Goal: Transaction & Acquisition: Purchase product/service

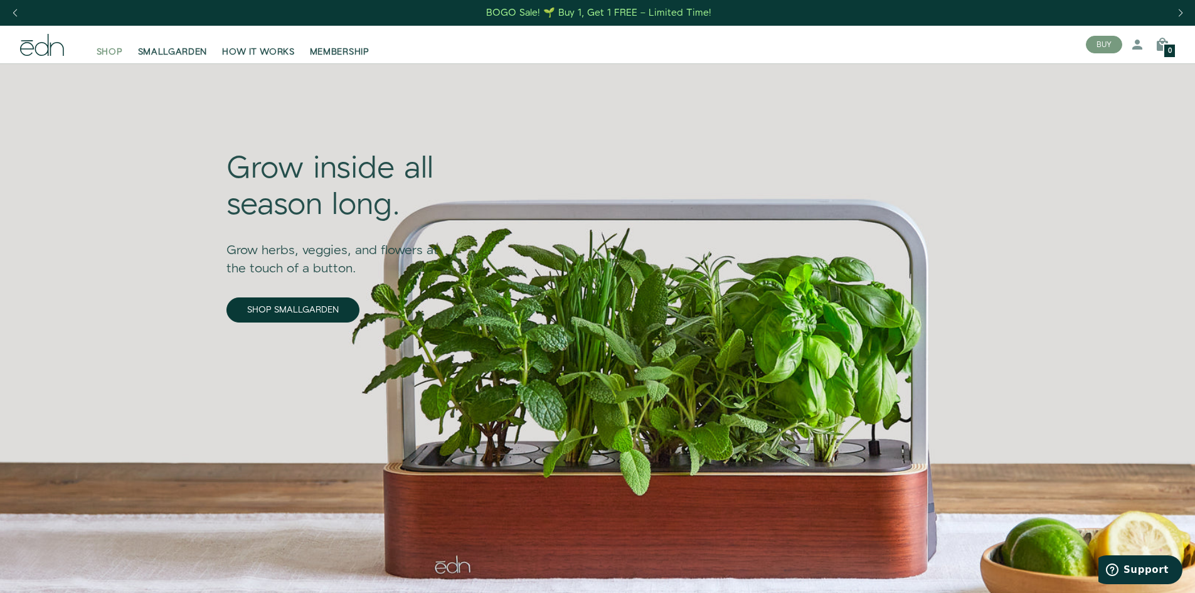
click at [115, 49] on span "SHOP" at bounding box center [110, 52] width 26 height 13
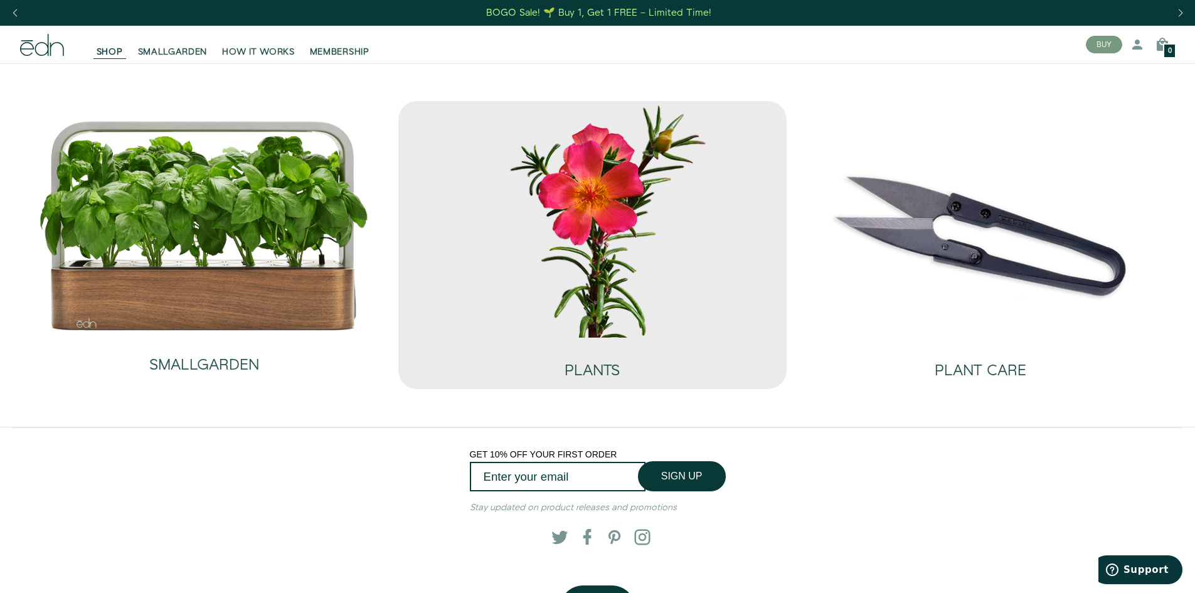
click at [643, 179] on img at bounding box center [592, 219] width 368 height 236
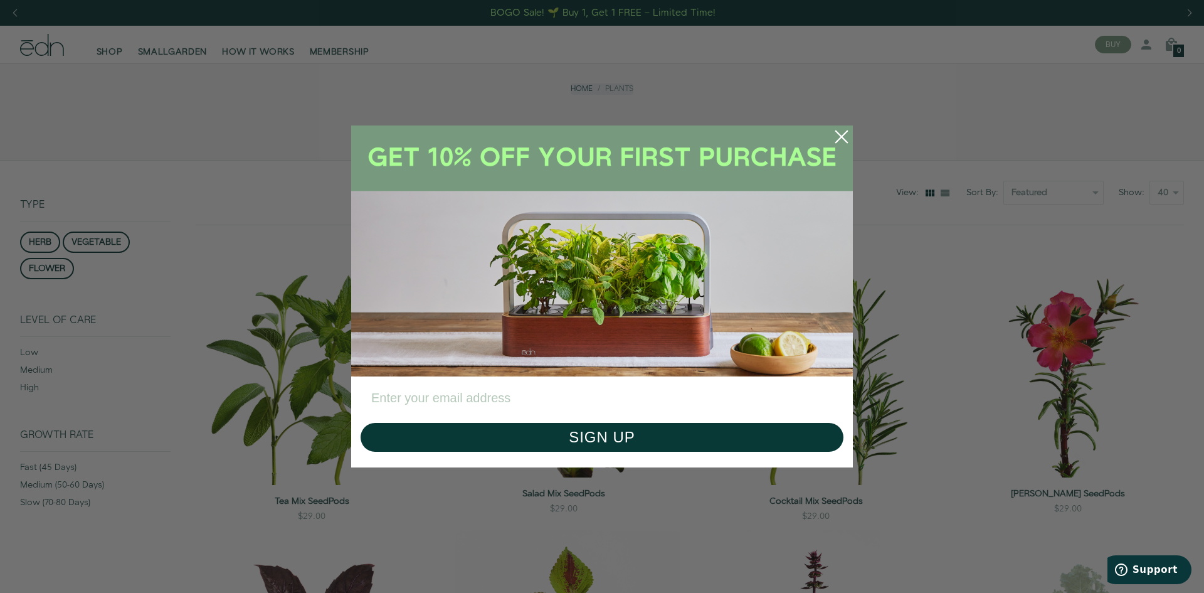
click at [507, 394] on input "Enter your email address" at bounding box center [602, 398] width 483 height 31
type input "compton8734@gmail.com"
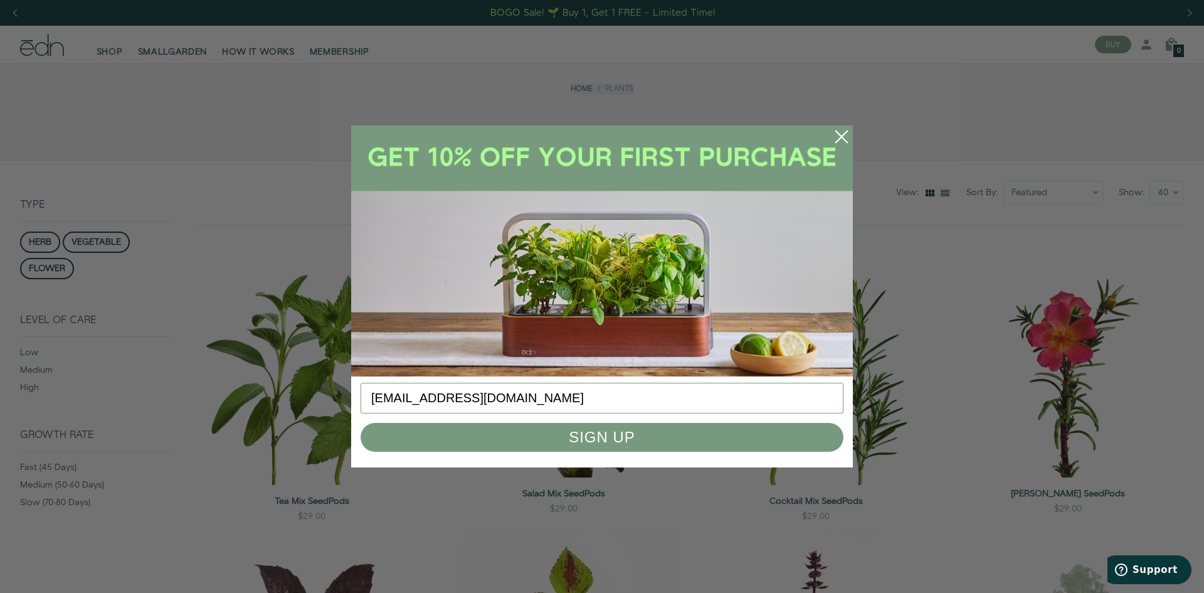
click at [505, 430] on button "SIGN UP" at bounding box center [602, 437] width 483 height 29
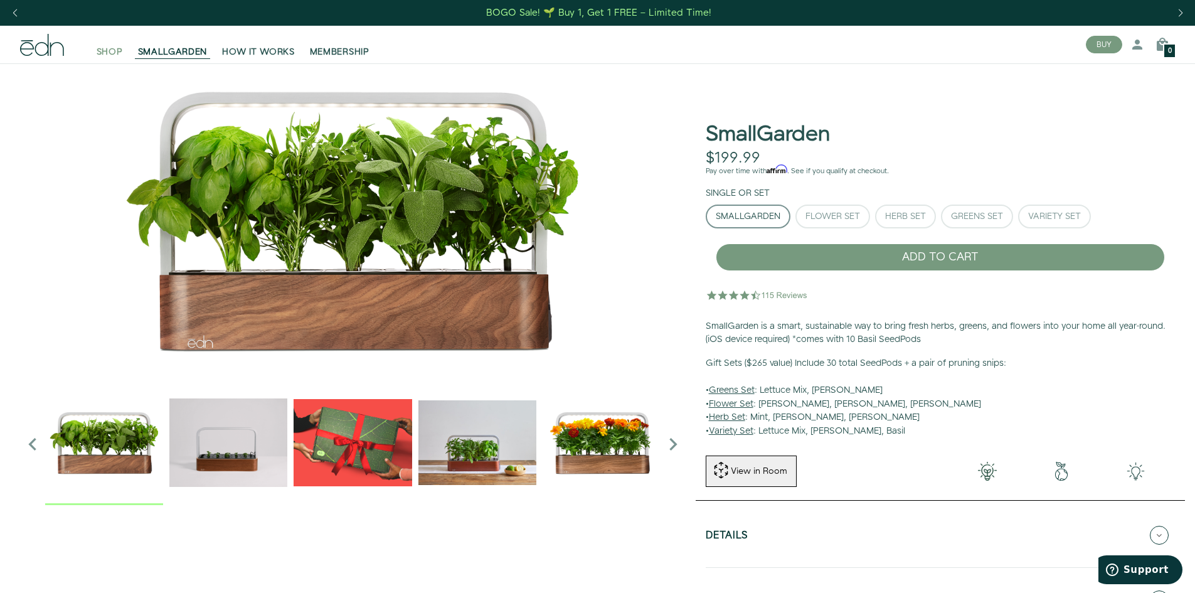
click at [102, 56] on span "SHOP" at bounding box center [110, 52] width 26 height 13
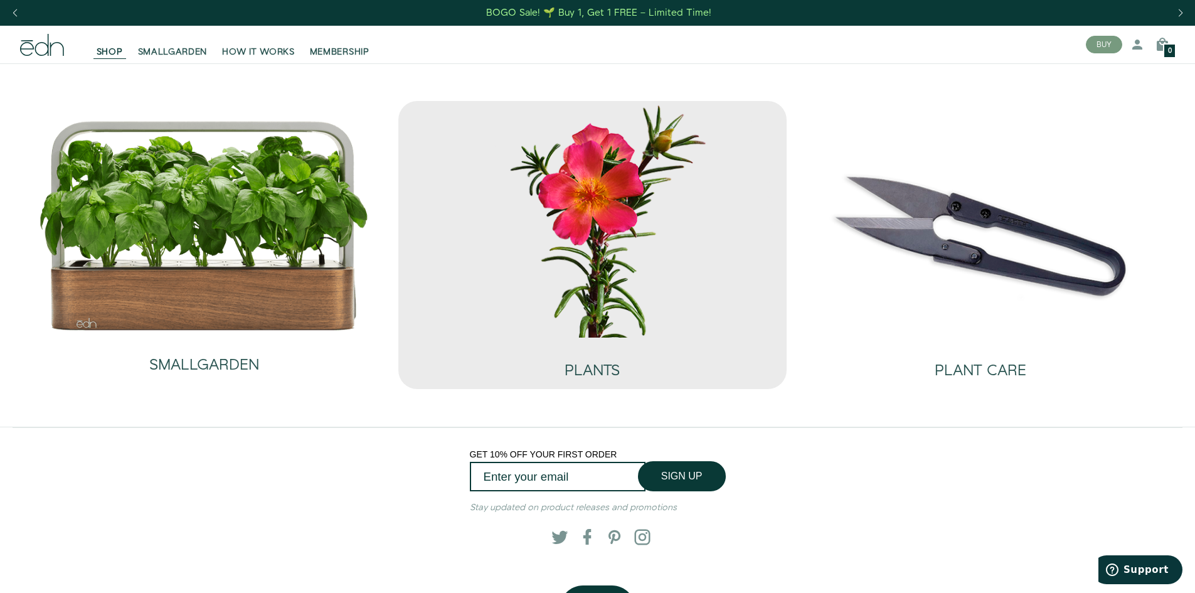
click at [541, 231] on img at bounding box center [592, 219] width 368 height 236
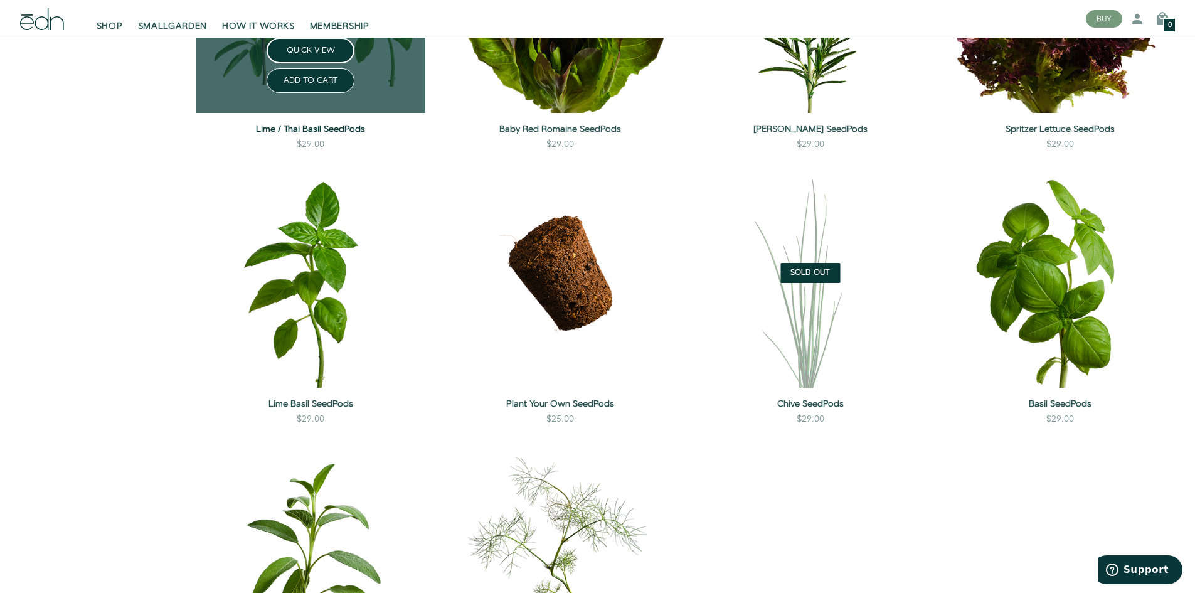
scroll to position [1191, 0]
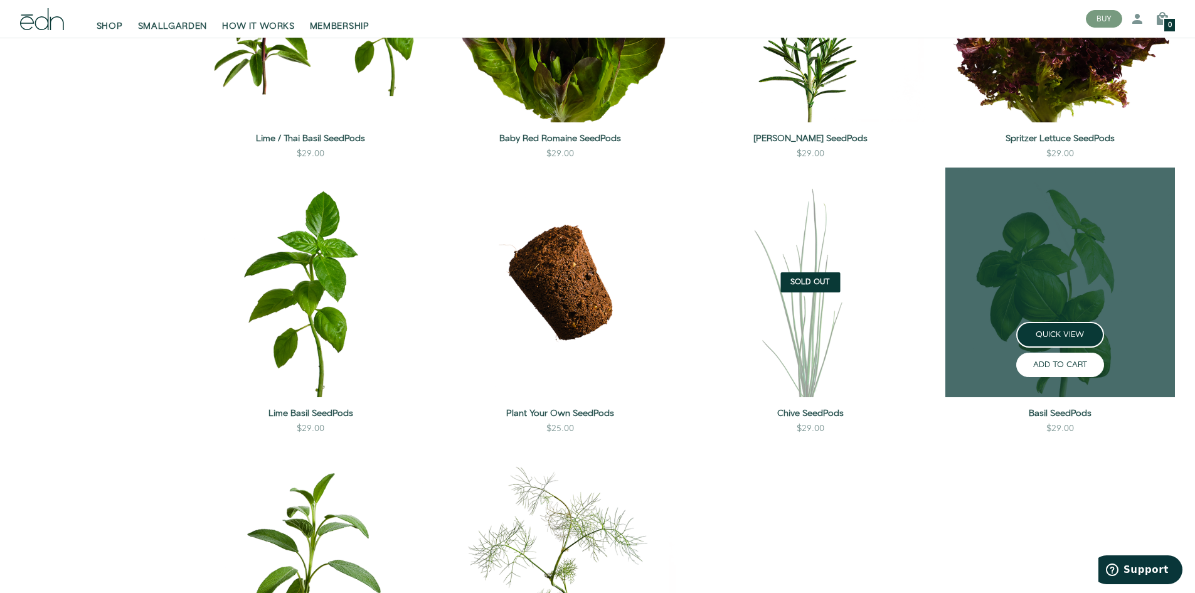
click at [1057, 363] on button "ADD TO CART" at bounding box center [1060, 364] width 88 height 24
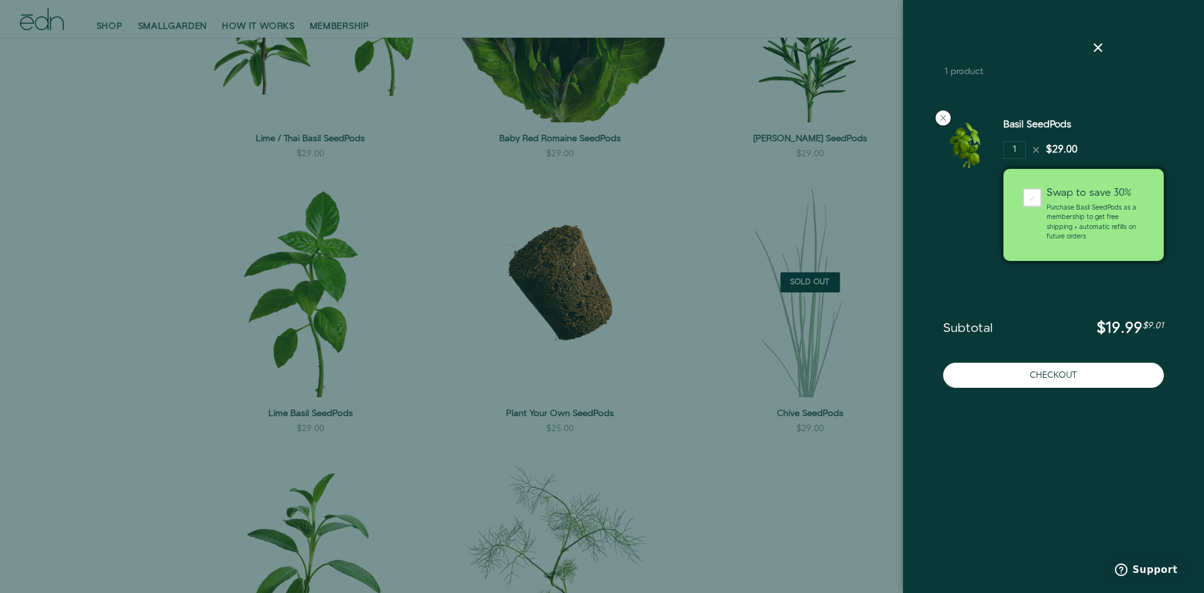
click at [800, 478] on div at bounding box center [602, 296] width 1204 height 593
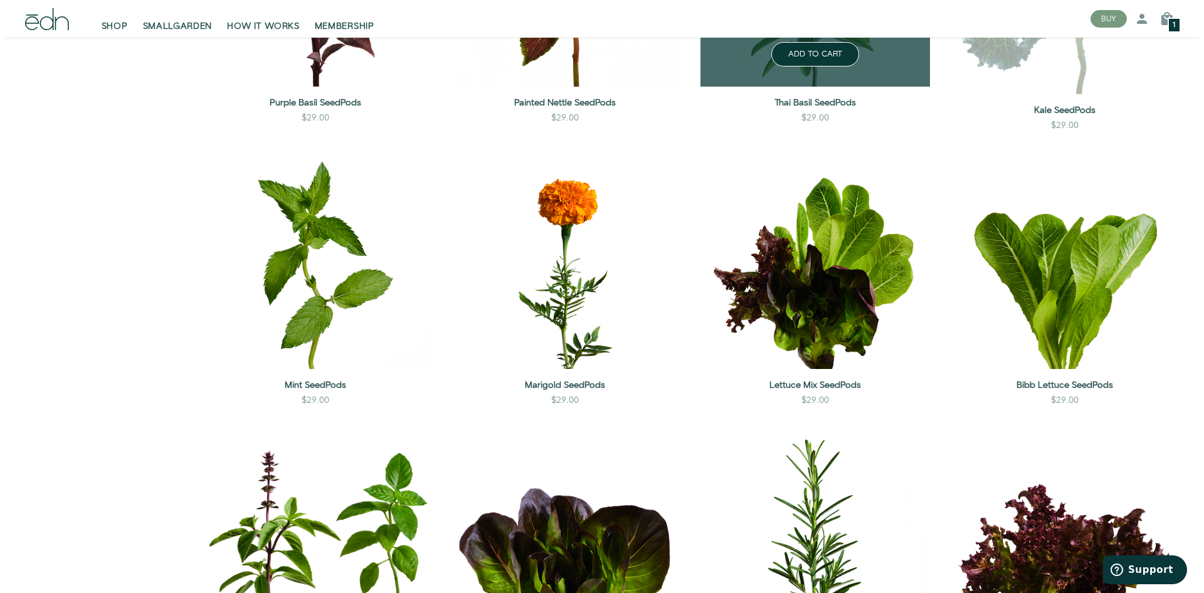
scroll to position [690, 0]
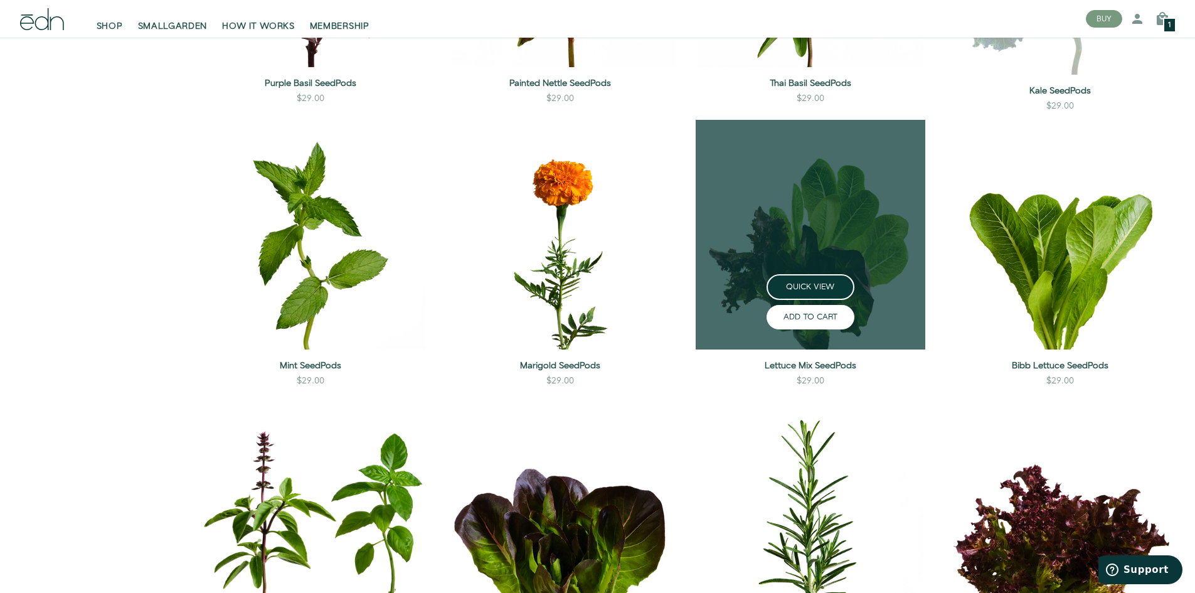
click at [818, 310] on button "ADD TO CART" at bounding box center [810, 317] width 88 height 24
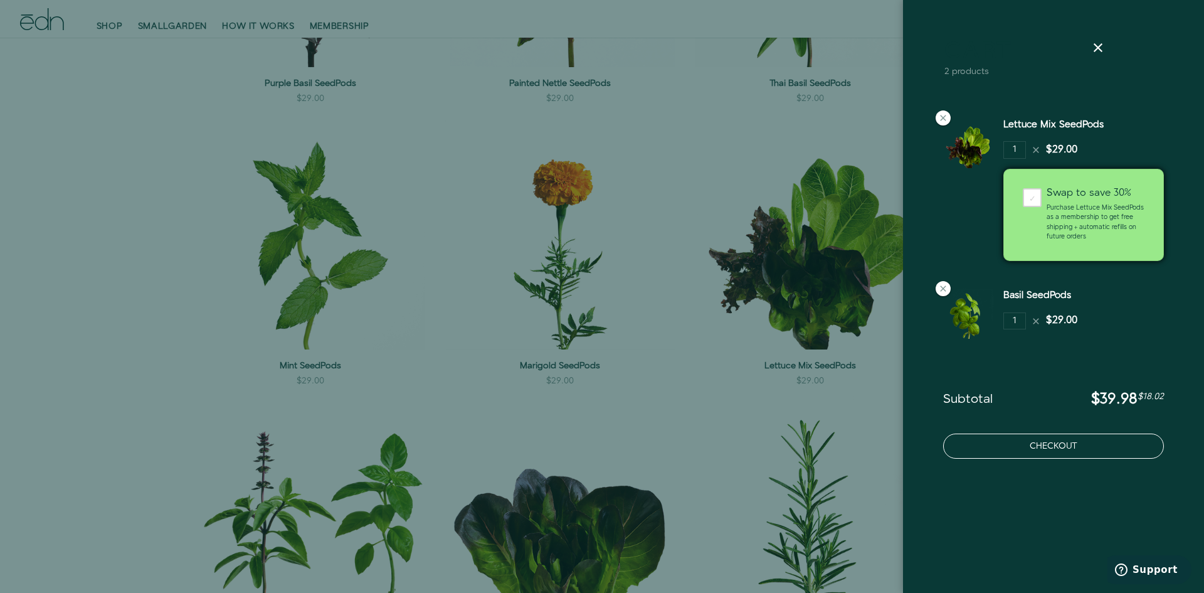
click at [1028, 453] on button "Checkout" at bounding box center [1053, 445] width 221 height 25
